Goal: Check status: Check status

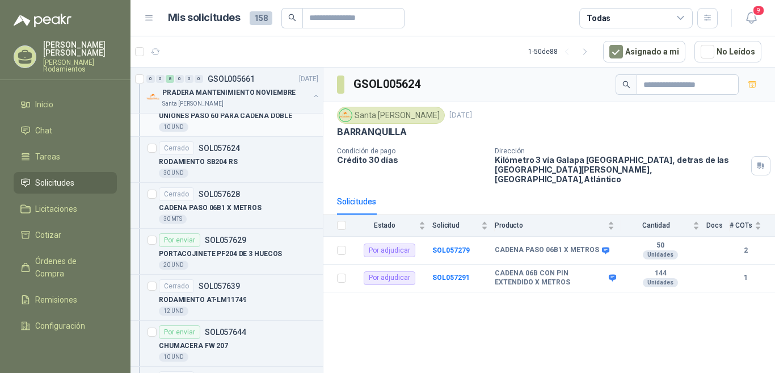
scroll to position [681, 0]
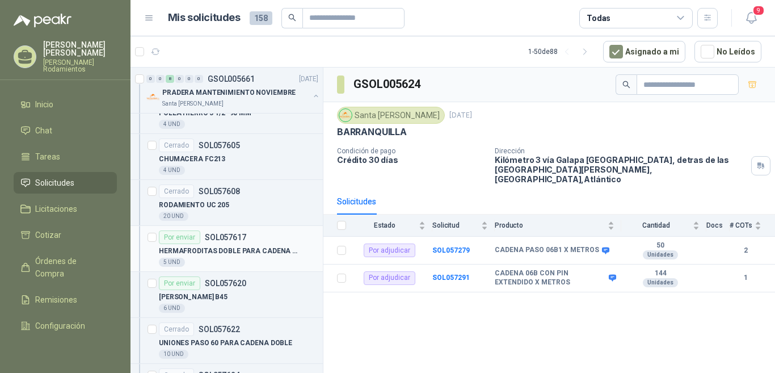
click at [244, 235] on p "SOL057617" at bounding box center [225, 237] width 41 height 8
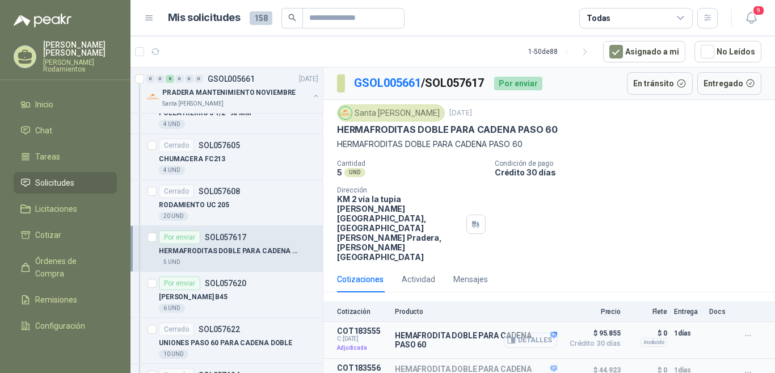
click at [545, 332] on button "Detalles" at bounding box center [530, 339] width 53 height 15
click at [556, 366] on button "Detalles" at bounding box center [530, 373] width 53 height 15
click at [545, 366] on button "Detalles" at bounding box center [530, 373] width 53 height 15
